Goal: Information Seeking & Learning: Get advice/opinions

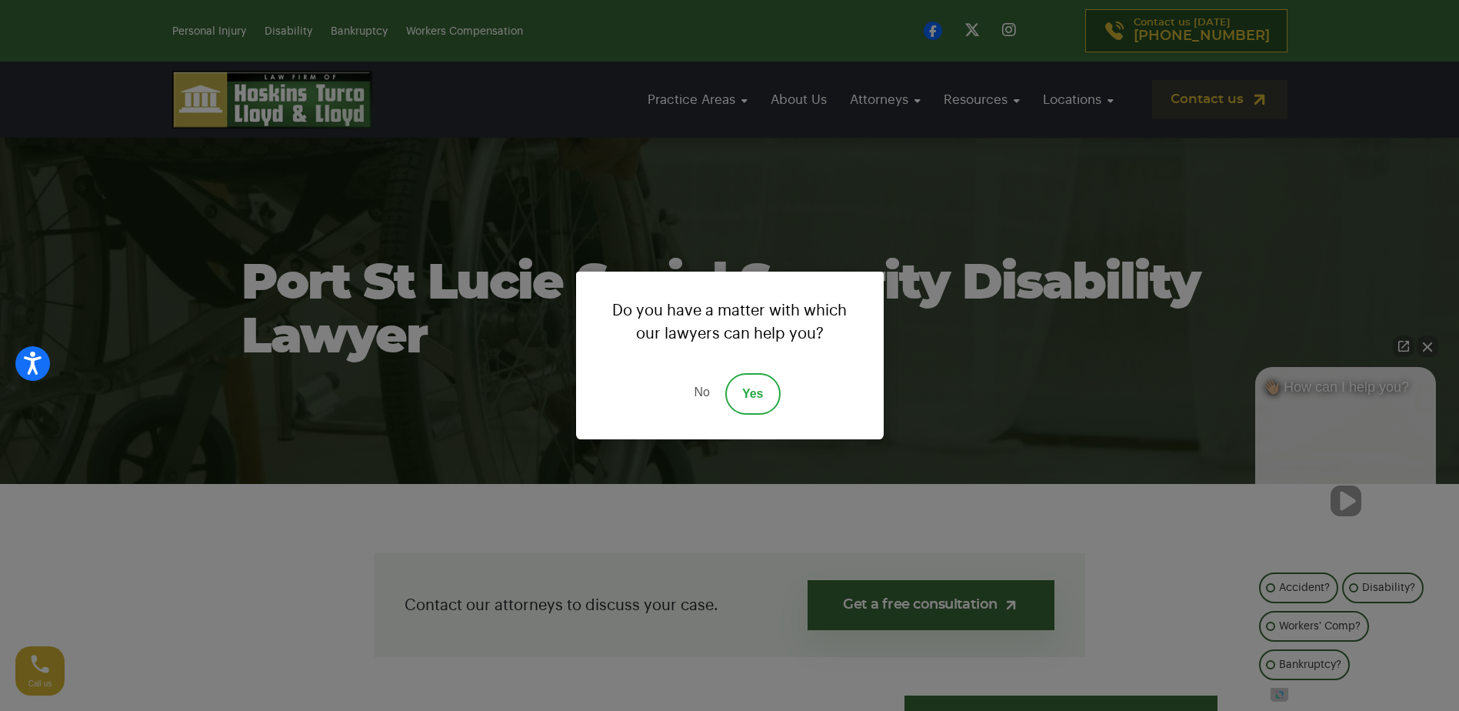
click at [1428, 348] on div "Do you have a matter with which our lawyers can help you? No Yes" at bounding box center [729, 355] width 1459 height 711
click at [911, 216] on div "Do you have a matter with which our lawyers can help you? No Yes" at bounding box center [729, 355] width 1459 height 711
click at [697, 394] on link "No" at bounding box center [701, 394] width 46 height 42
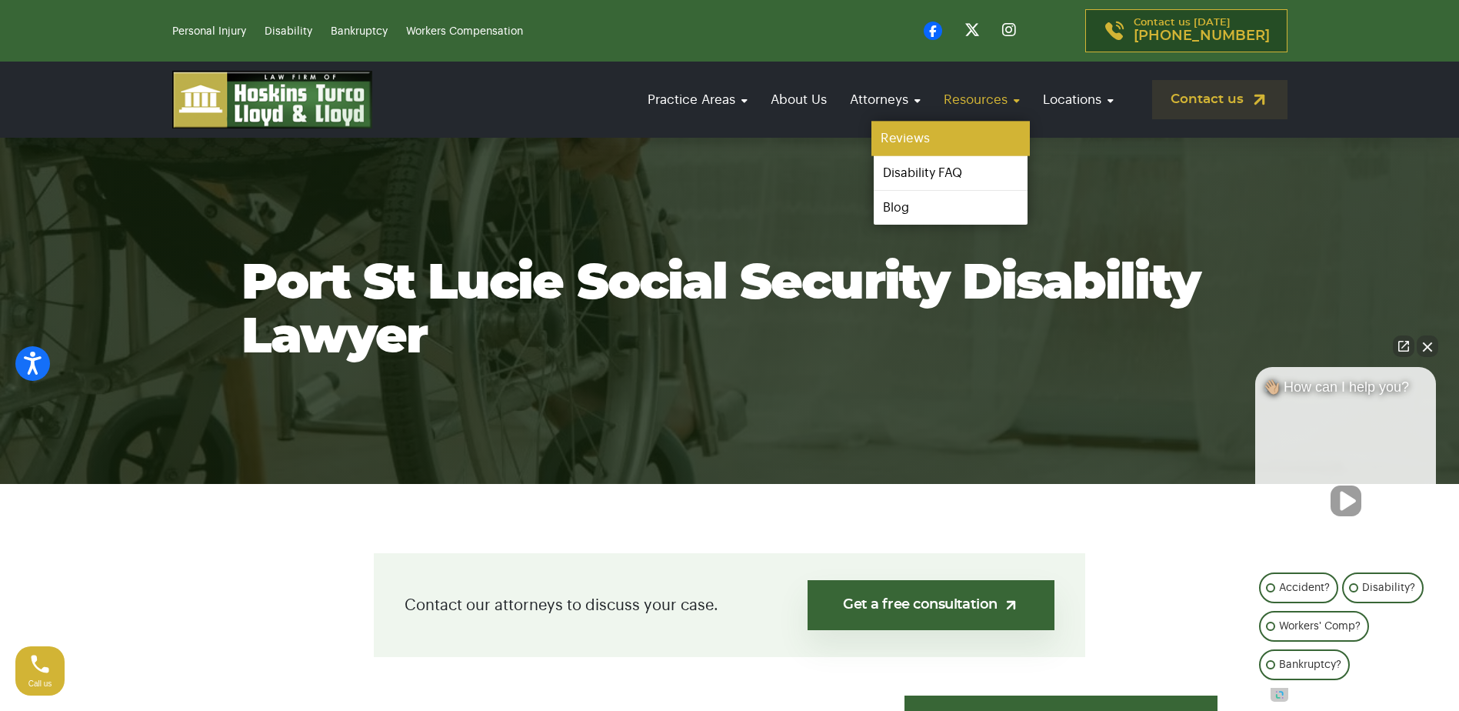
click at [984, 138] on link "Reviews" at bounding box center [950, 139] width 158 height 35
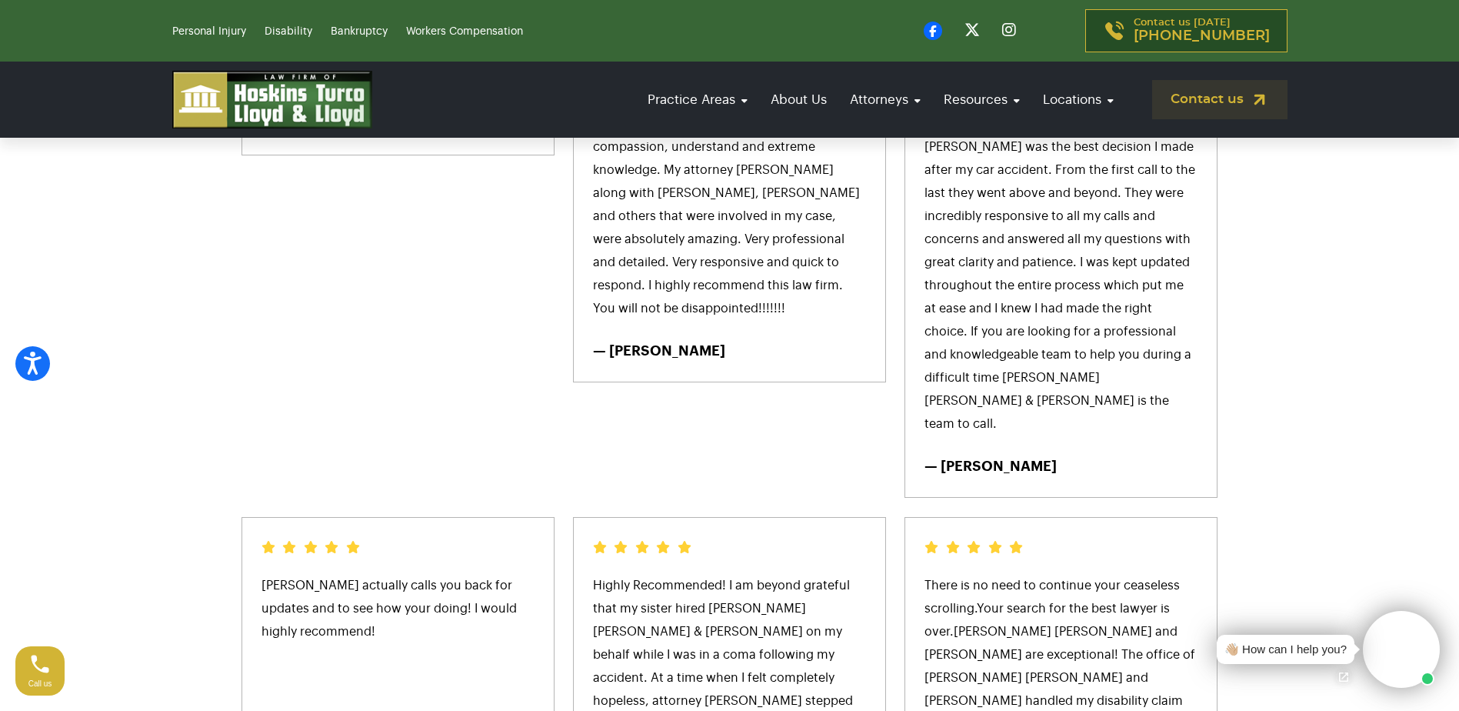
scroll to position [8152, 0]
